Goal: Check status

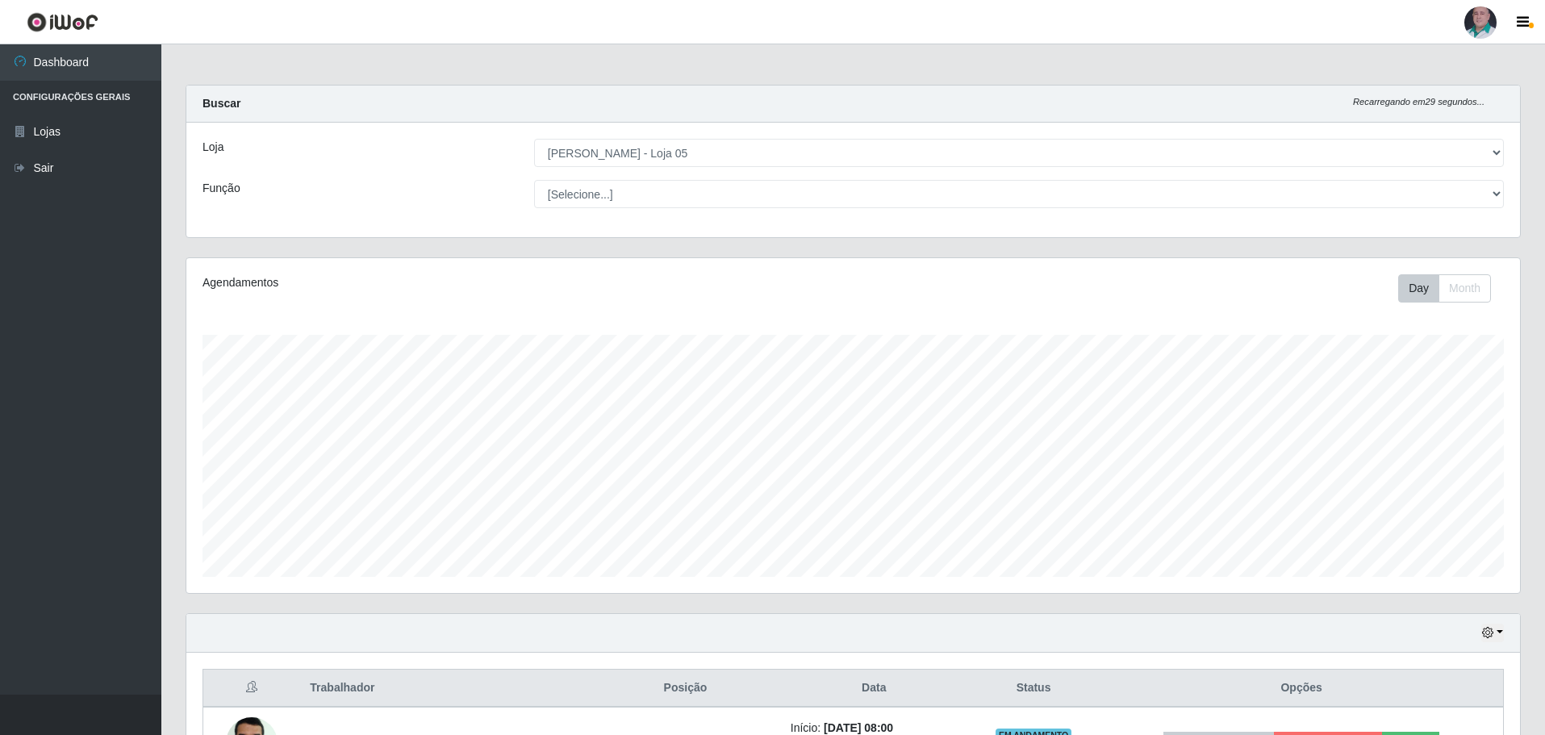
select select "252"
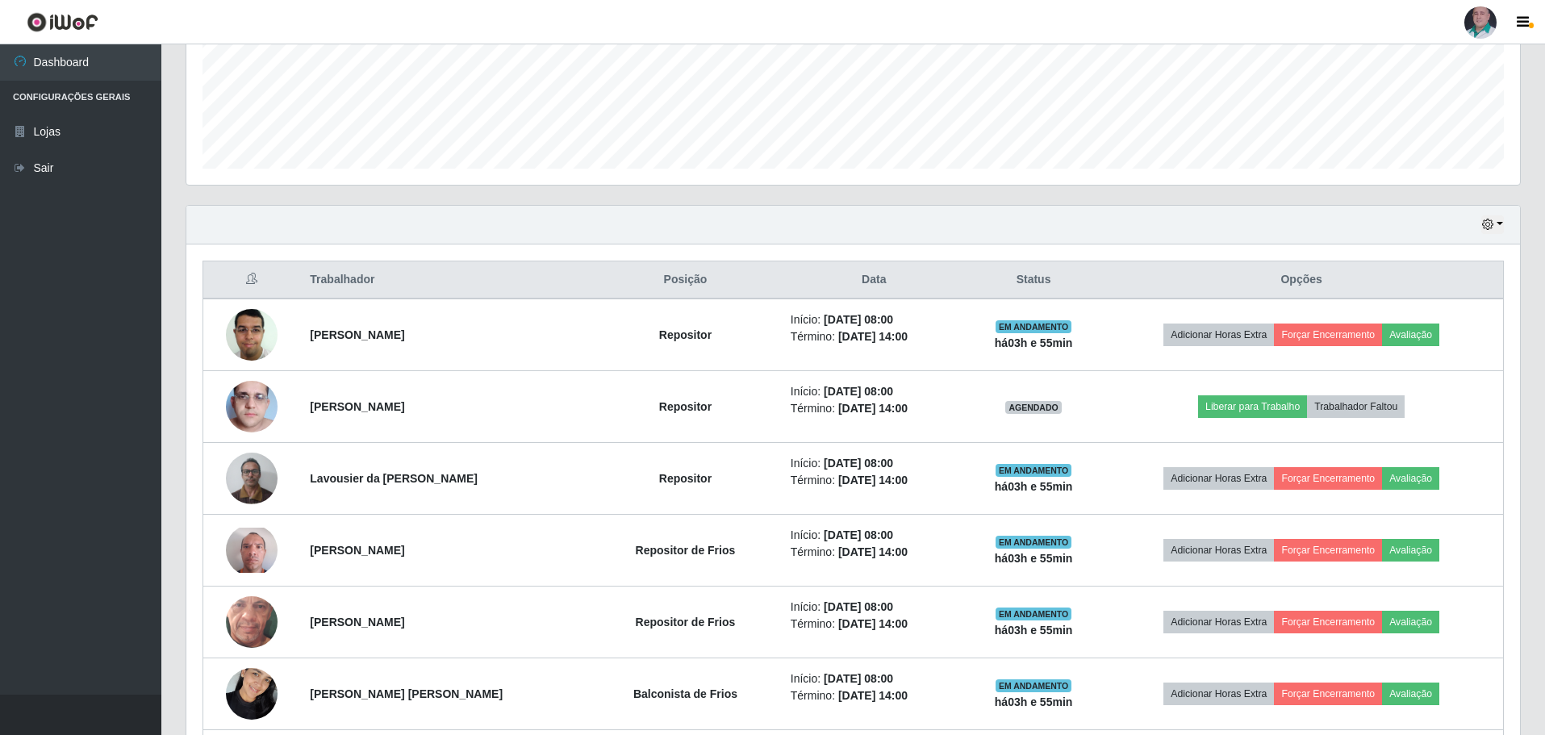
scroll to position [133, 0]
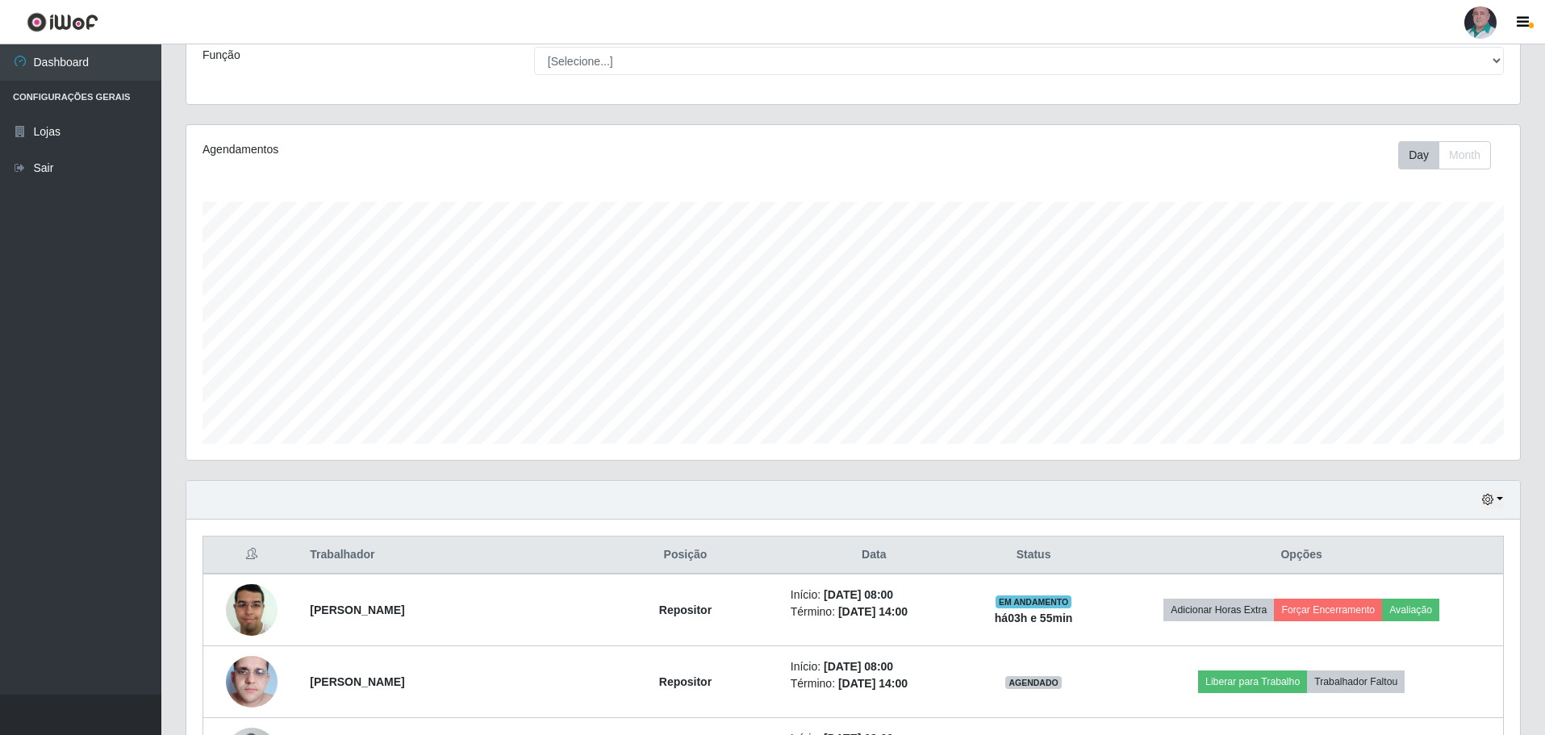
click at [1505, 498] on div "Hoje 1 dia 3 dias 1 Semana Não encerrados" at bounding box center [853, 500] width 1334 height 39
click at [1496, 500] on button "button" at bounding box center [1493, 500] width 23 height 19
click at [1440, 595] on button "3 dias" at bounding box center [1440, 596] width 128 height 34
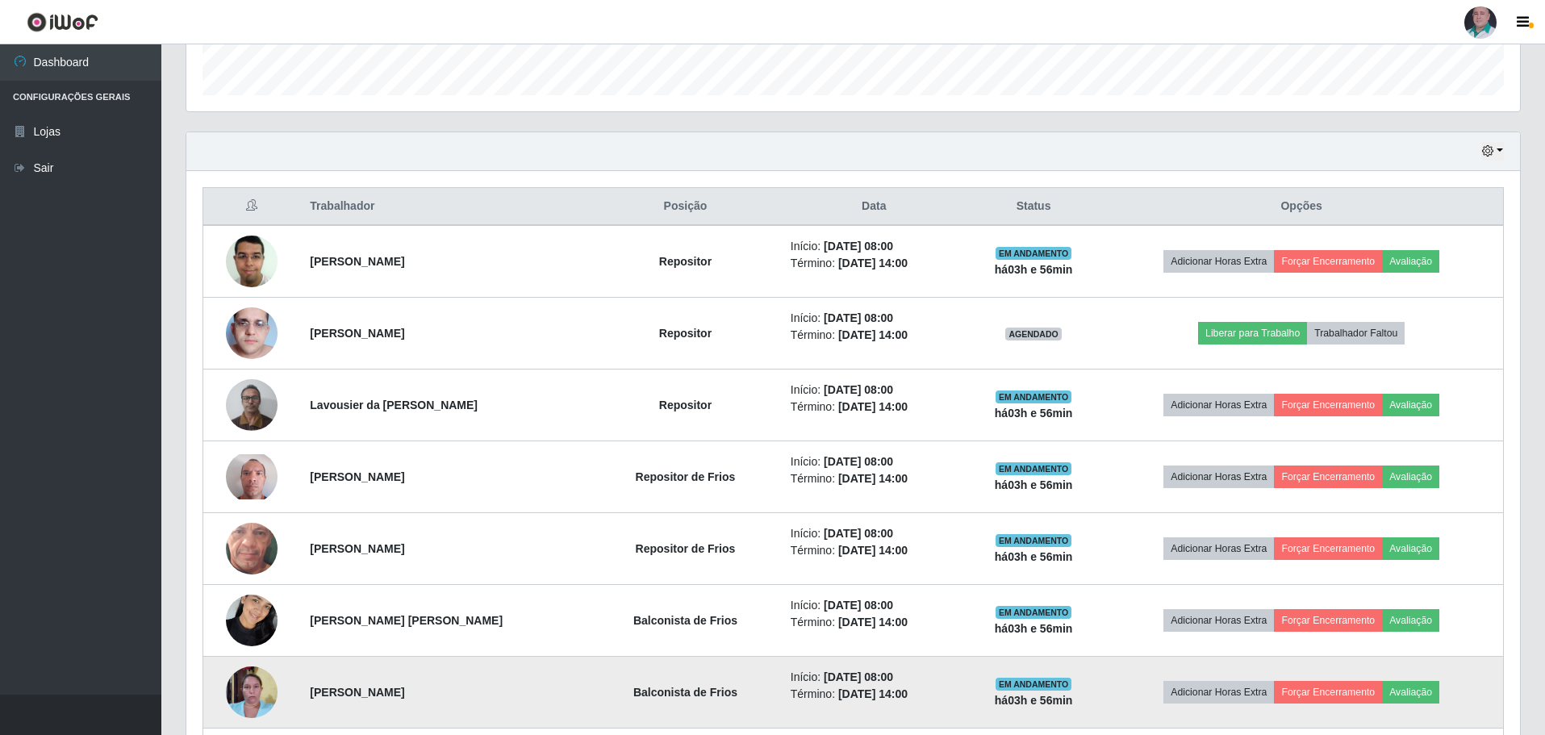
scroll to position [456, 0]
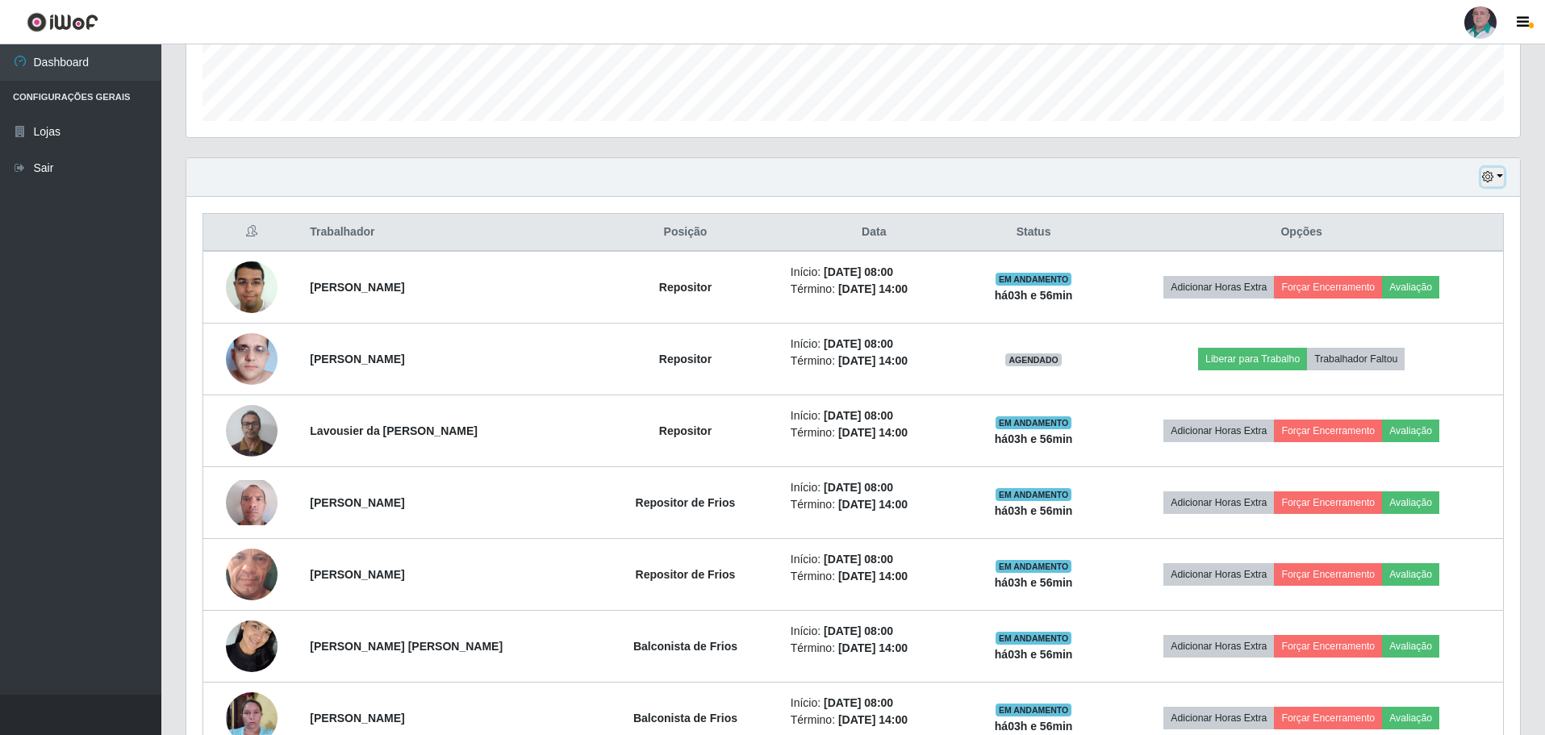
click at [1503, 178] on button "button" at bounding box center [1493, 177] width 23 height 19
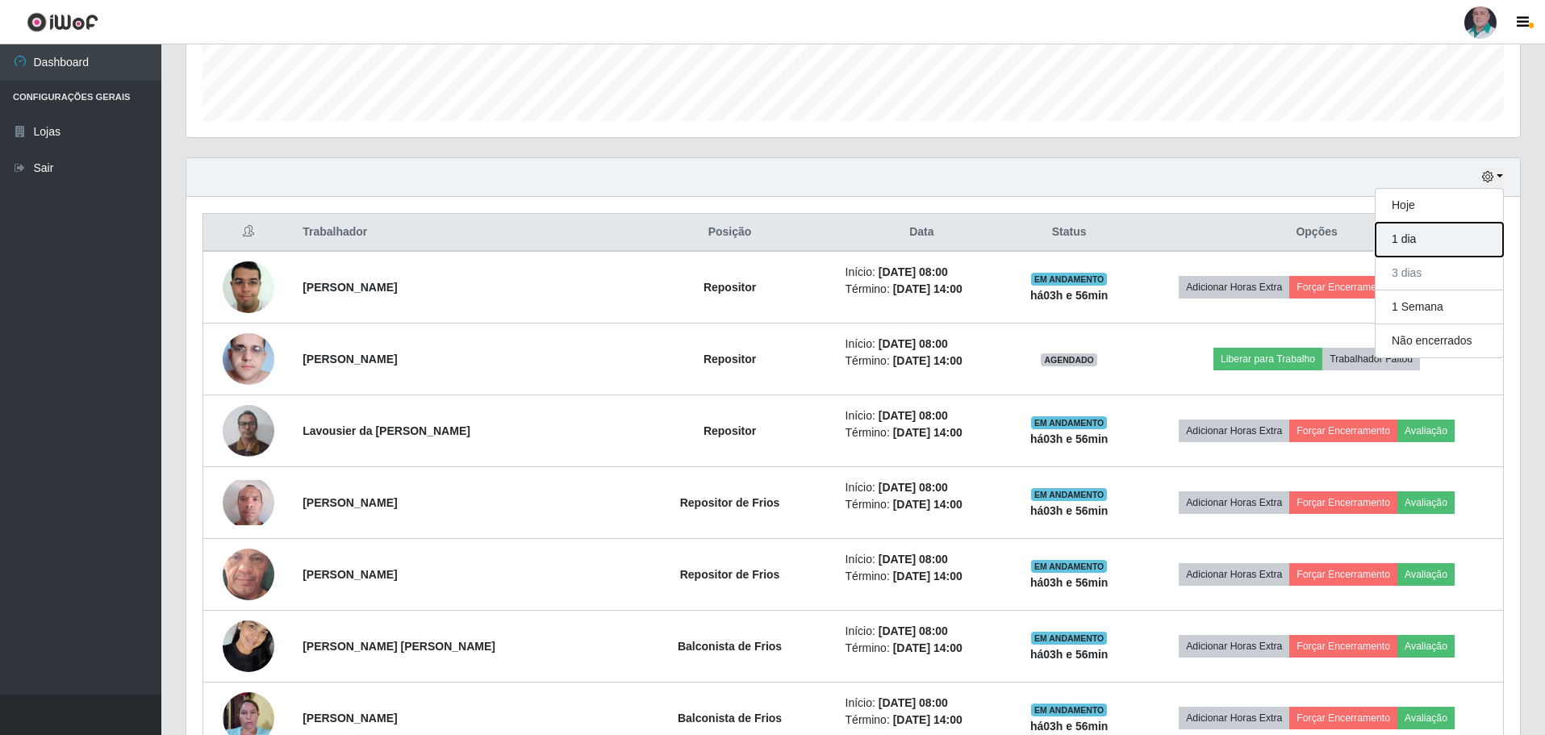
click at [1453, 251] on button "1 dia" at bounding box center [1440, 240] width 128 height 34
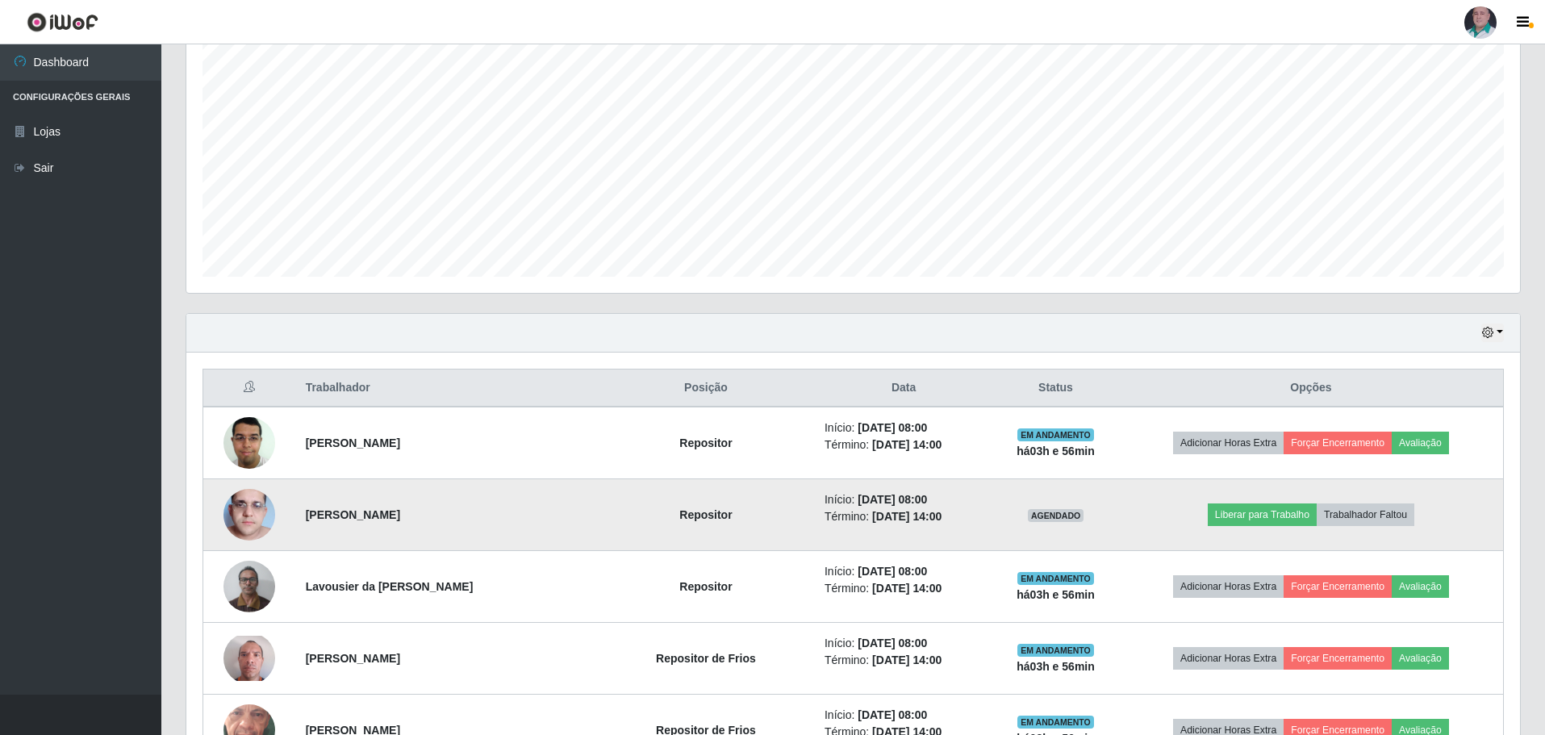
scroll to position [295, 0]
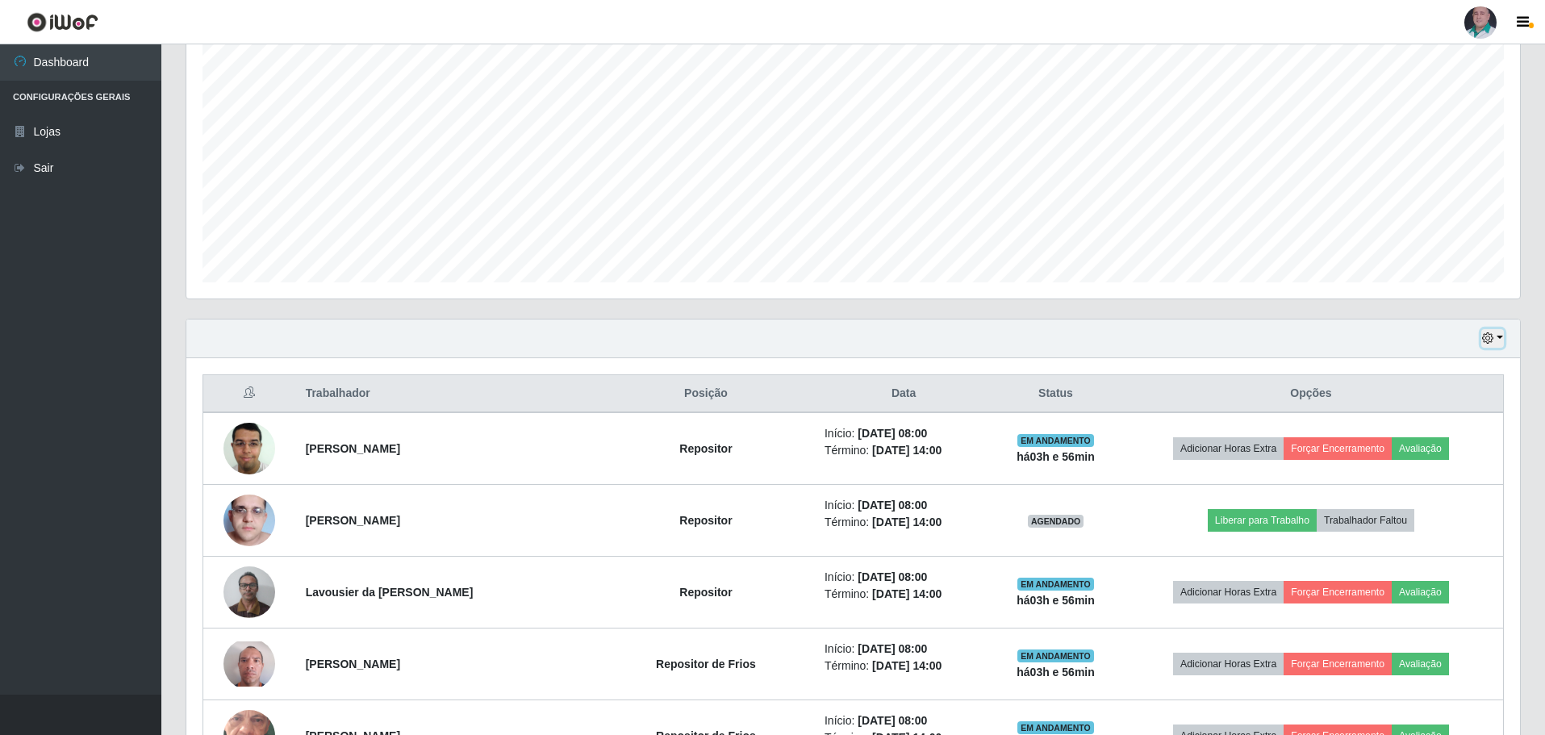
click at [1501, 335] on button "button" at bounding box center [1493, 338] width 23 height 19
click at [1443, 431] on button "3 dias" at bounding box center [1440, 435] width 128 height 34
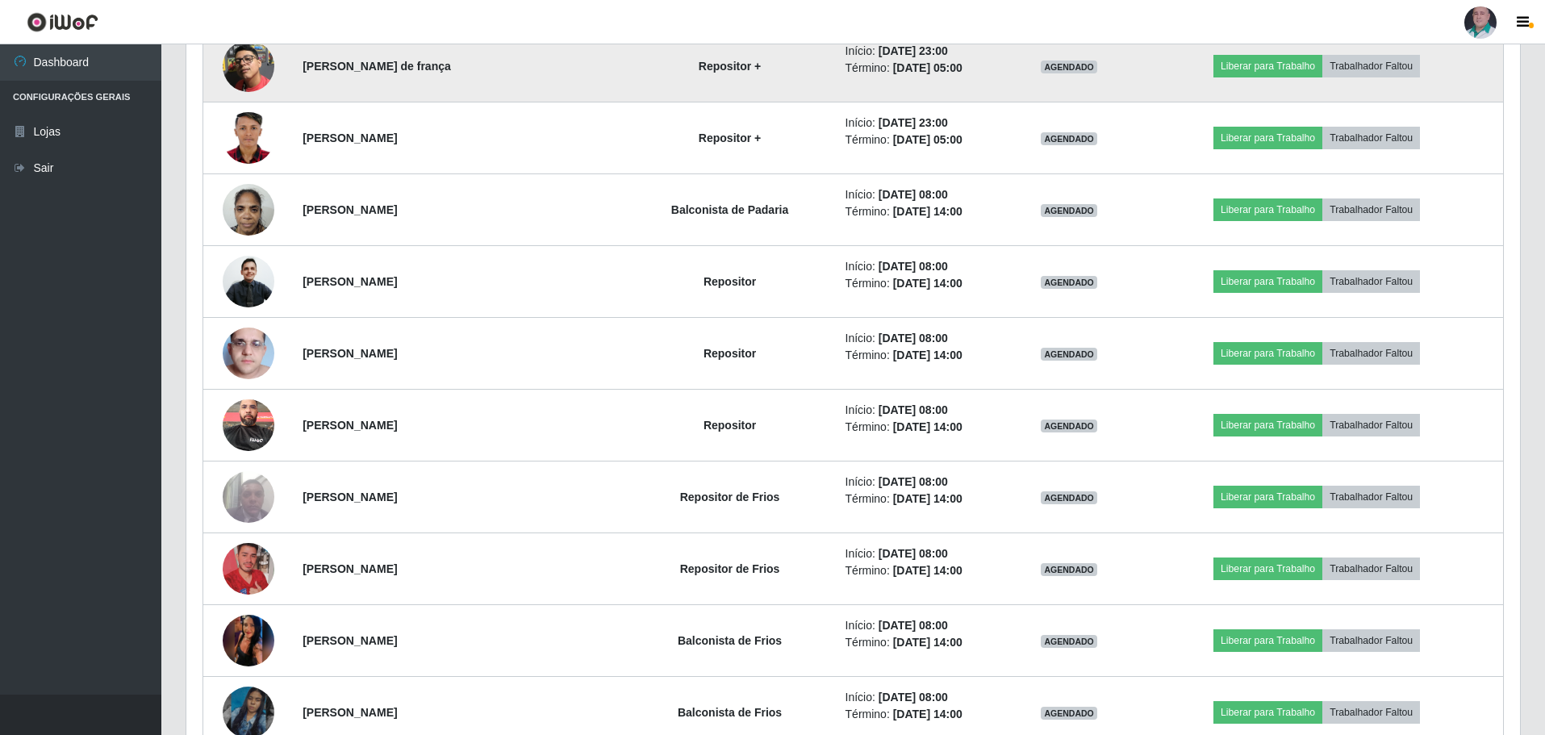
scroll to position [2635, 0]
